Goal: Transaction & Acquisition: Purchase product/service

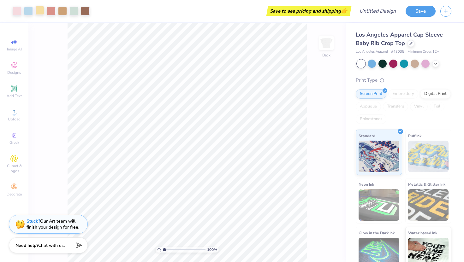
click at [42, 13] on div at bounding box center [39, 10] width 9 height 9
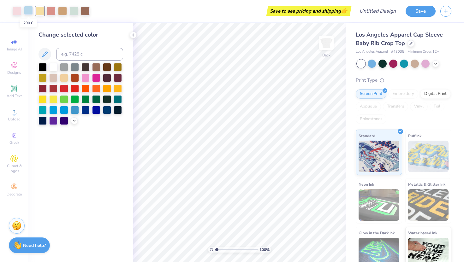
click at [28, 10] on div at bounding box center [28, 10] width 9 height 9
click at [17, 10] on div at bounding box center [17, 10] width 9 height 9
click at [62, 84] on div at bounding box center [64, 88] width 8 height 8
click at [64, 86] on div at bounding box center [64, 88] width 8 height 8
click at [80, 89] on div at bounding box center [81, 94] width 85 height 62
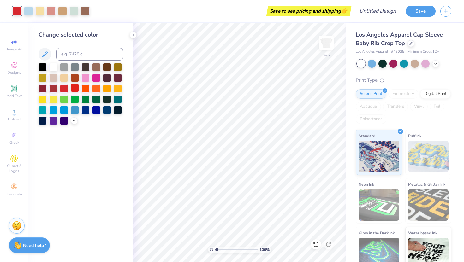
click at [76, 88] on div at bounding box center [75, 88] width 8 height 8
click at [91, 91] on div at bounding box center [81, 94] width 85 height 62
click at [86, 172] on div "Change selected color" at bounding box center [80, 142] width 105 height 239
click at [134, 34] on icon at bounding box center [133, 35] width 5 height 5
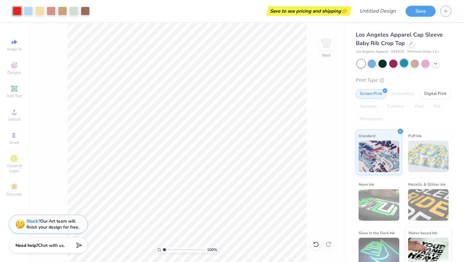
click at [407, 65] on div at bounding box center [404, 63] width 8 height 8
click at [371, 63] on div at bounding box center [372, 63] width 8 height 8
click at [390, 39] on div "Los Angeles Apparel Cap Sleeve Baby Rib Crop Top" at bounding box center [404, 39] width 96 height 17
click at [330, 45] on img at bounding box center [326, 42] width 25 height 25
click at [330, 45] on img at bounding box center [326, 43] width 13 height 13
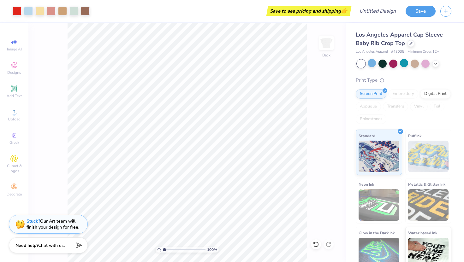
scroll to position [10, 0]
